Goal: Navigation & Orientation: Find specific page/section

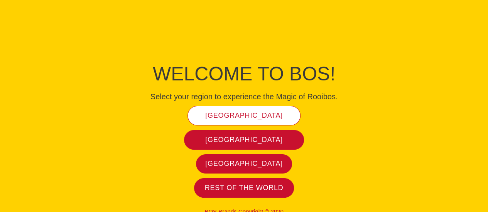
click at [225, 113] on span "[GEOGRAPHIC_DATA]" at bounding box center [244, 115] width 78 height 9
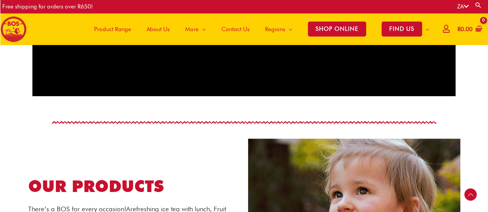
scroll to position [730, 0]
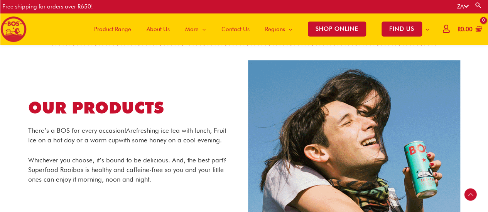
click at [120, 27] on span "Product Range" at bounding box center [112, 29] width 37 height 23
